Goal: Task Accomplishment & Management: Use online tool/utility

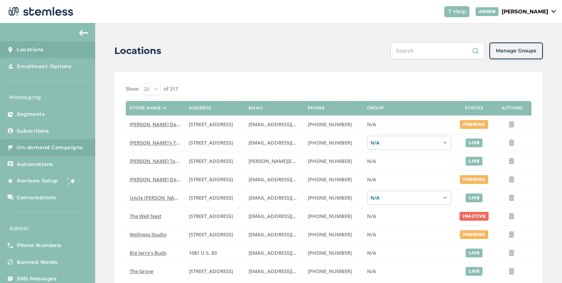
click at [49, 147] on span "On-demand Campaigns" at bounding box center [50, 148] width 66 height 8
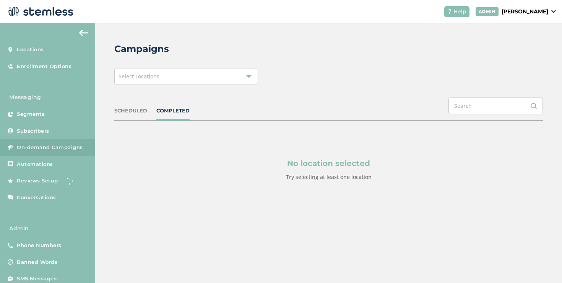
drag, startPoint x: 217, startPoint y: 78, endPoint x: 203, endPoint y: 84, distance: 14.7
click at [217, 78] on div "Select Locations" at bounding box center [185, 76] width 143 height 17
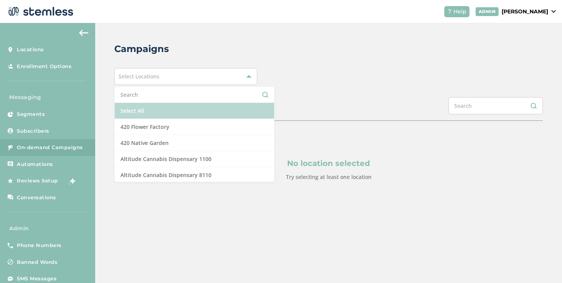
click at [147, 110] on li "Select All" at bounding box center [194, 111] width 159 height 16
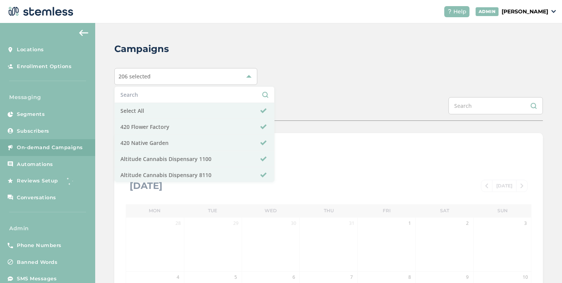
click at [346, 73] on div "206 selected Select All 420 Flower Factory 420 Native Garden Altitude Cannabis …" at bounding box center [328, 76] width 428 height 17
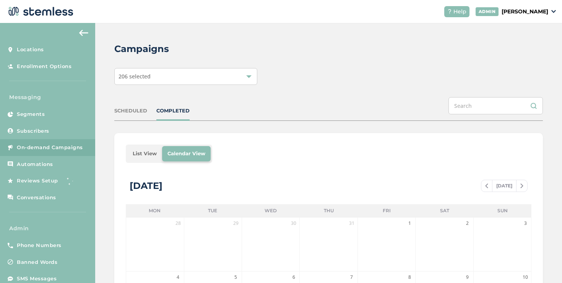
click at [144, 152] on li "List View" at bounding box center [144, 153] width 35 height 15
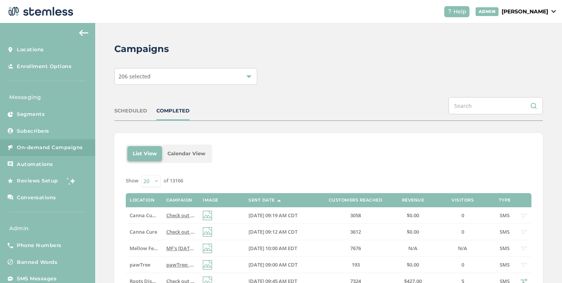
scroll to position [13, 0]
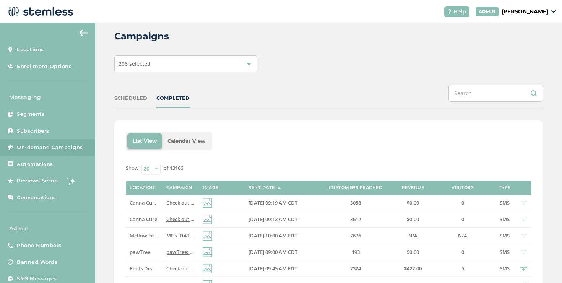
click at [171, 102] on div "SCHEDULED COMPLETED" at bounding box center [328, 96] width 428 height 24
click at [170, 98] on div "COMPLETED" at bounding box center [172, 98] width 33 height 8
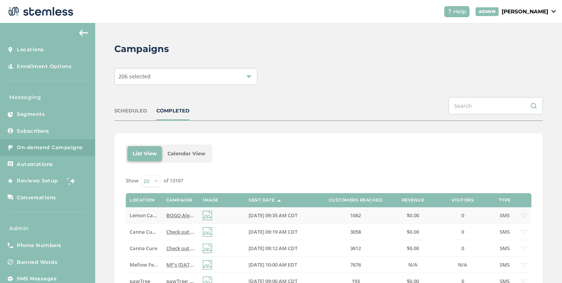
click at [174, 212] on span "BOGO Alert ;) Don't miss out on our specials [DATE] @ [GEOGRAPHIC_DATA]! Reply …" at bounding box center [279, 215] width 227 height 7
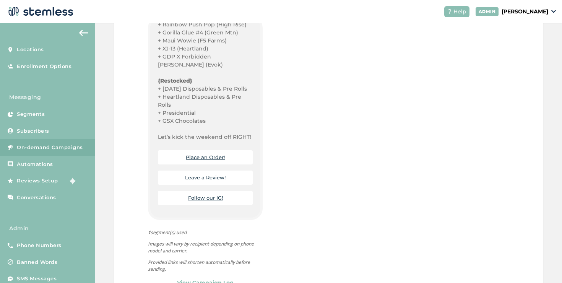
scroll to position [489, 0]
